Goal: Information Seeking & Learning: Understand process/instructions

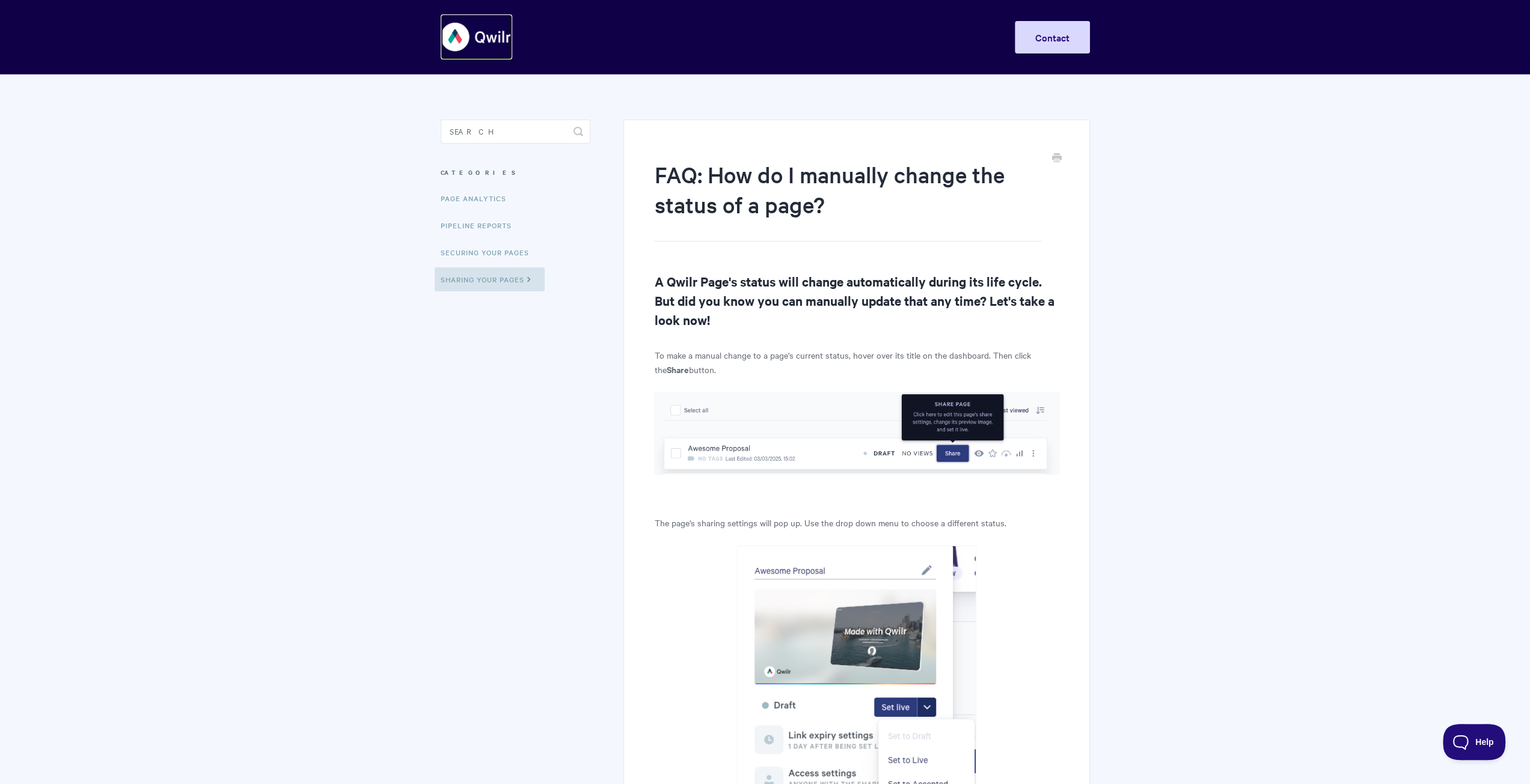
click at [491, 37] on img at bounding box center [476, 37] width 71 height 45
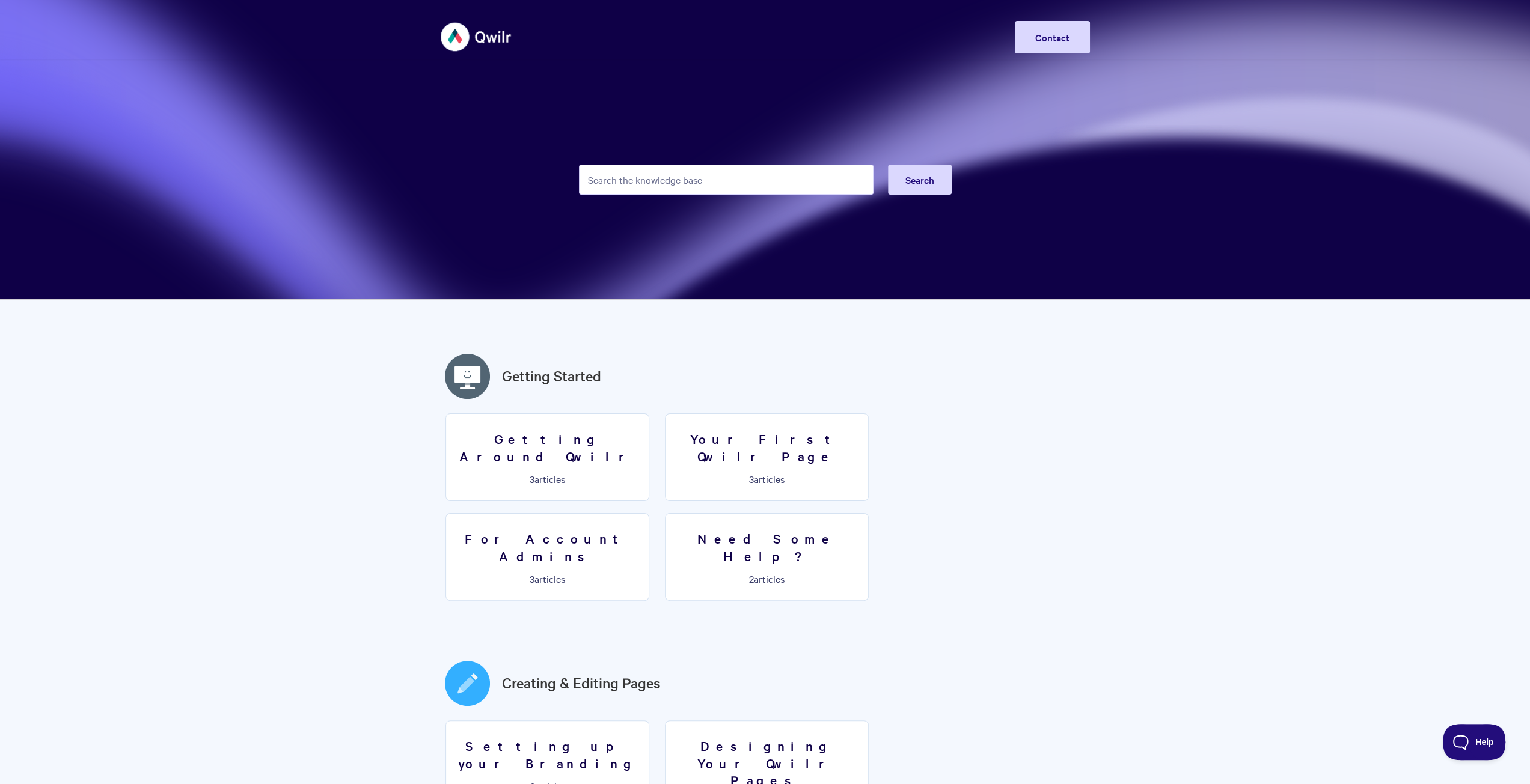
click at [685, 182] on input "Search the knowledge base" at bounding box center [726, 180] width 294 height 30
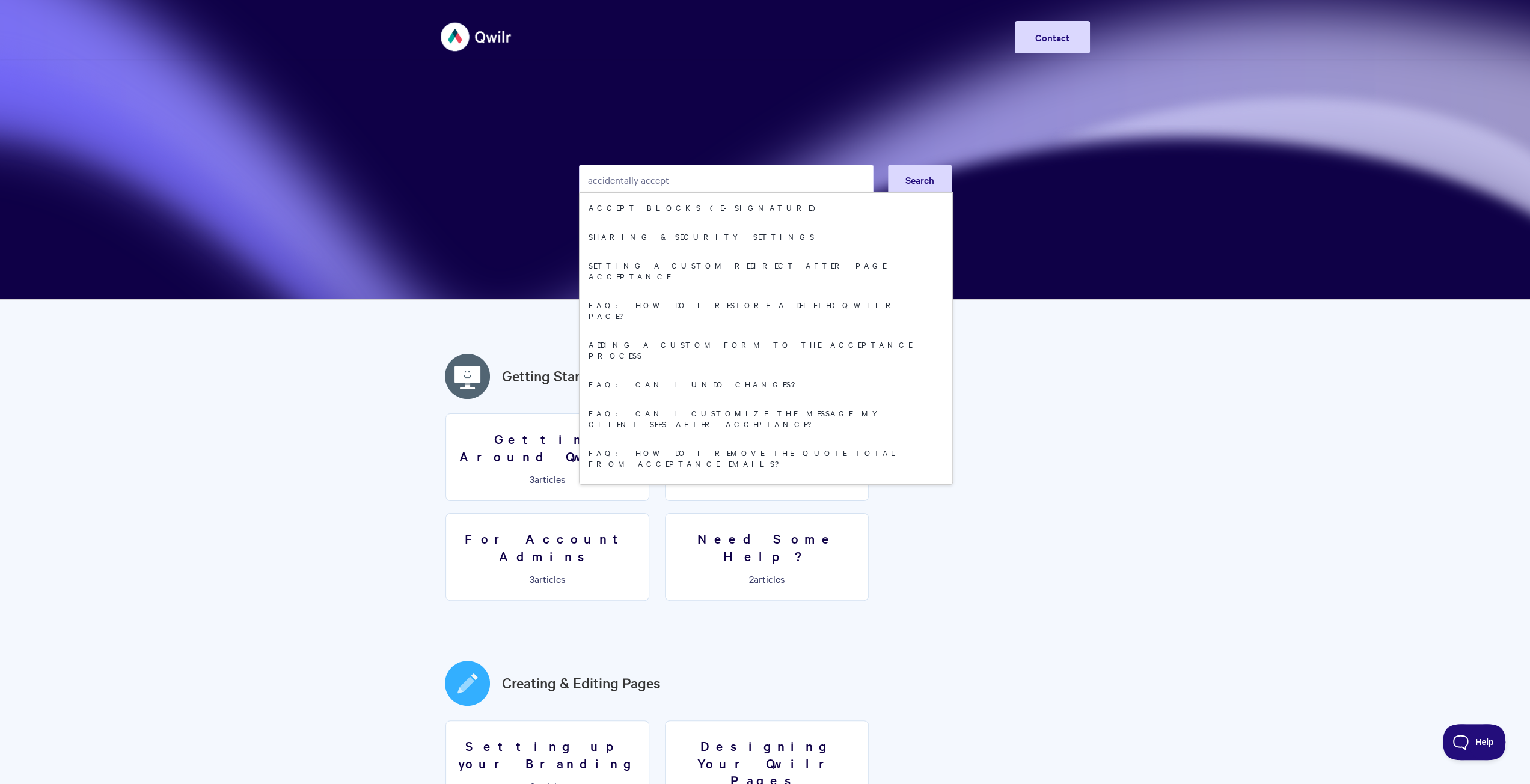
type input "accidentally accept"
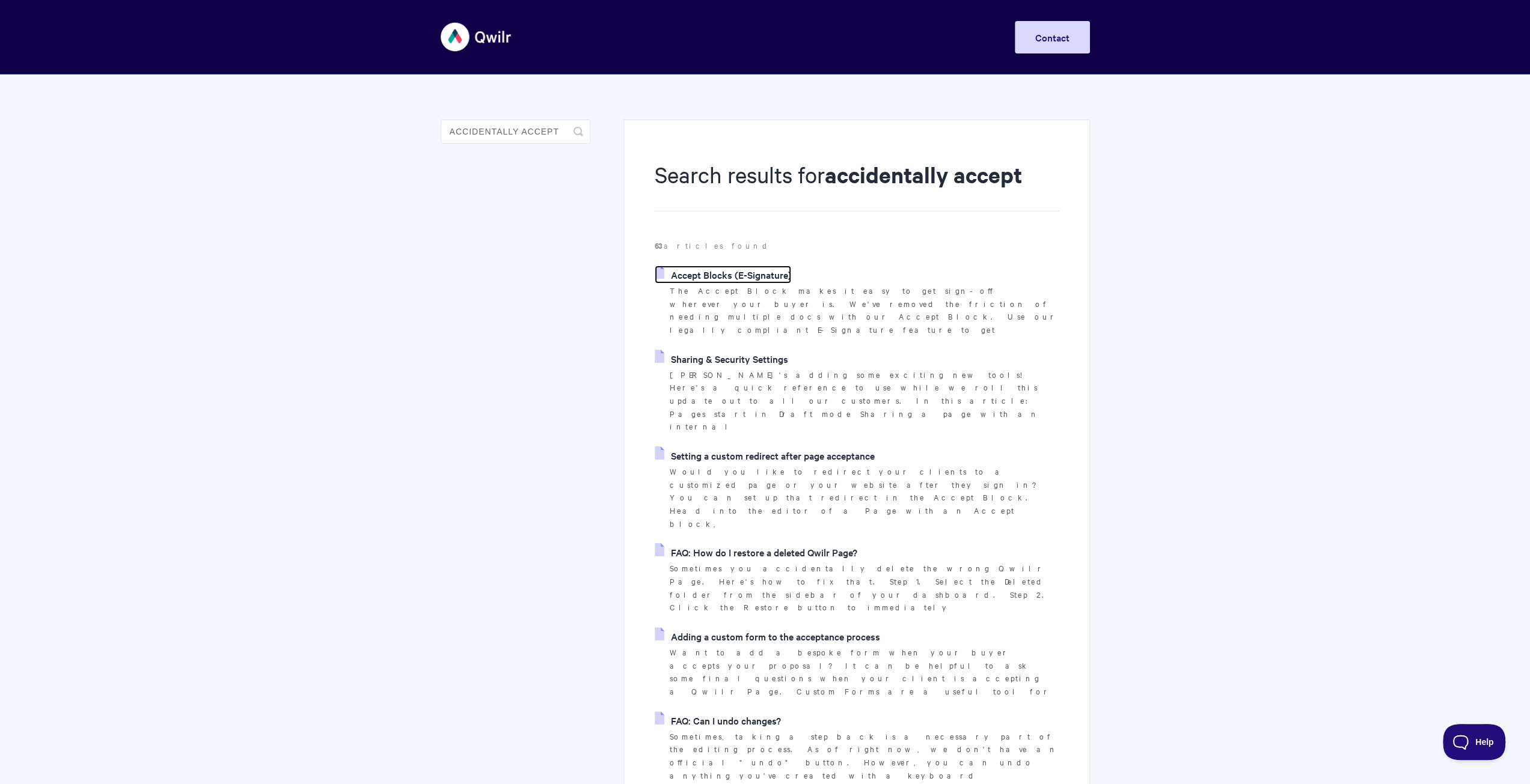
click at [751, 272] on link "Accept Blocks (E-Signature)" at bounding box center [722, 274] width 136 height 18
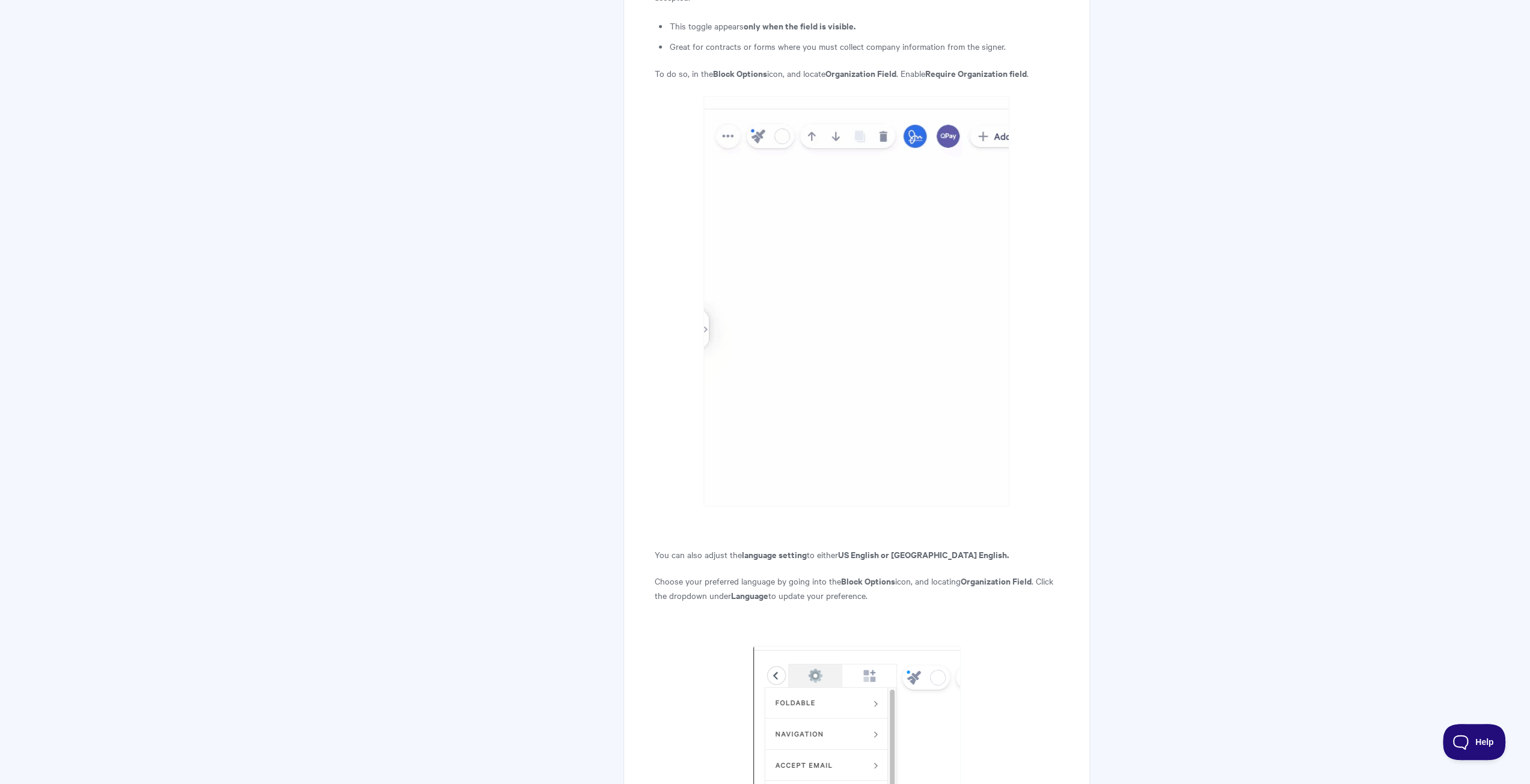
scroll to position [3784, 0]
